Goal: Check status: Check status

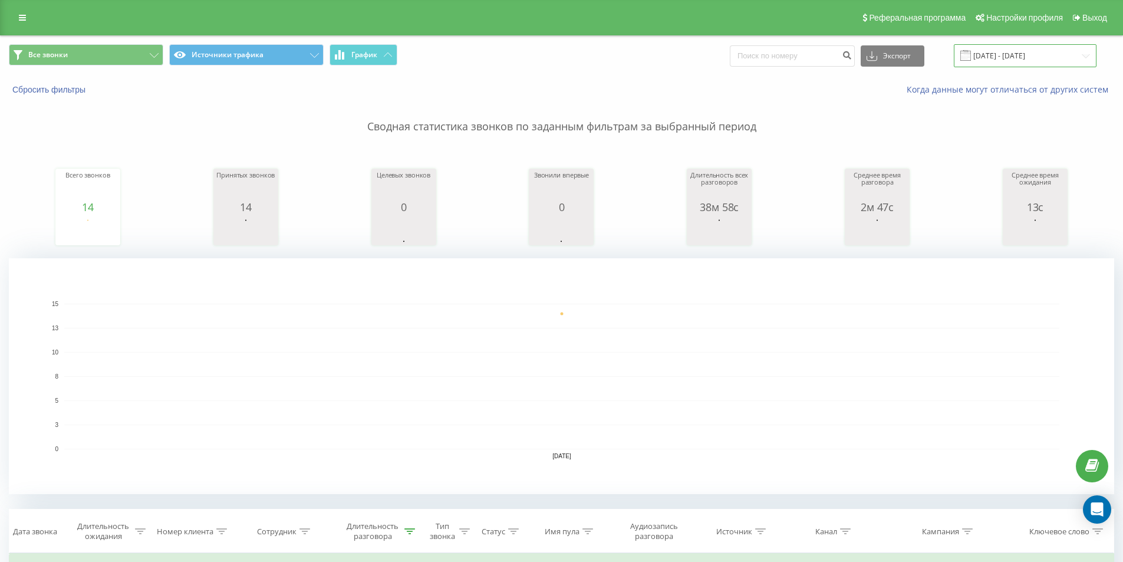
click at [1030, 56] on input "18.09.2025 - 18.09.2025" at bounding box center [1025, 55] width 143 height 23
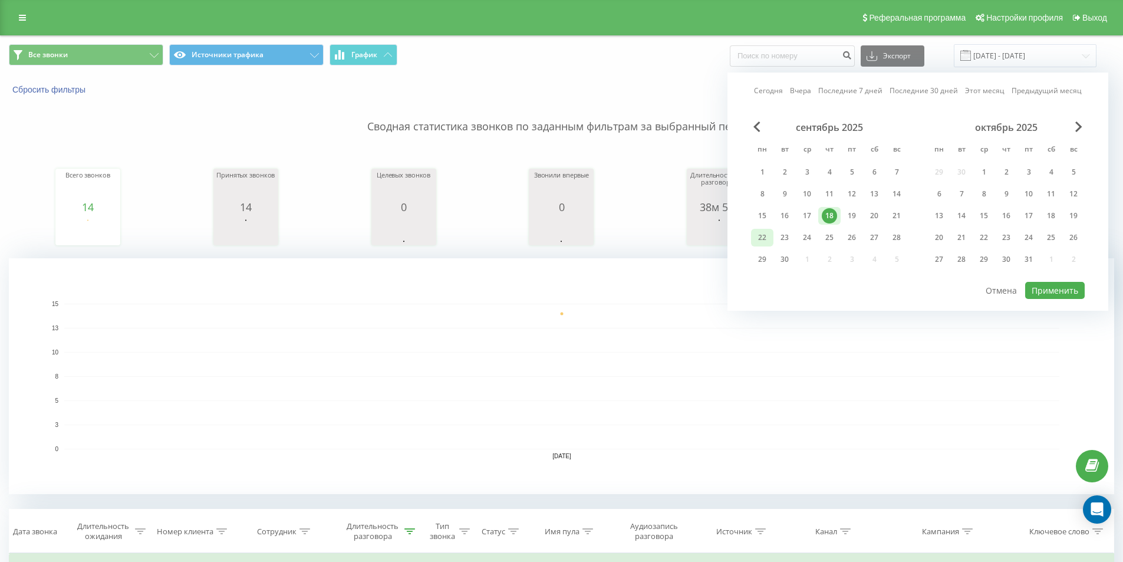
click at [767, 238] on div "22" at bounding box center [762, 237] width 15 height 15
click at [1059, 291] on button "Применить" at bounding box center [1055, 290] width 60 height 17
type input "[DATE] - [DATE]"
